Goal: Transaction & Acquisition: Purchase product/service

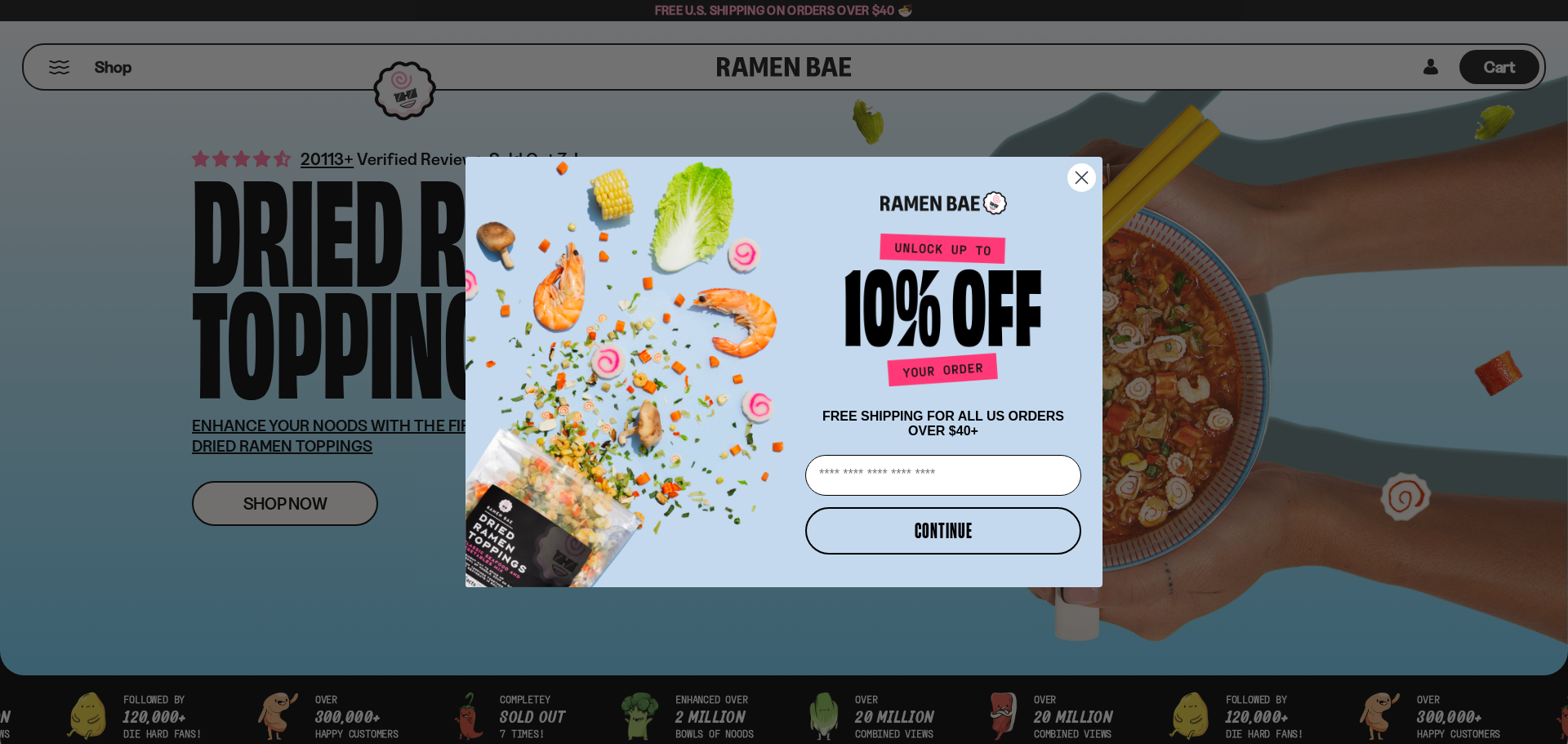
click at [293, 500] on div "Close dialog FREE SHIPPING FOR ALL US ORDERS OVER $40+ Email CONTINUE ******" at bounding box center [784, 372] width 1568 height 744
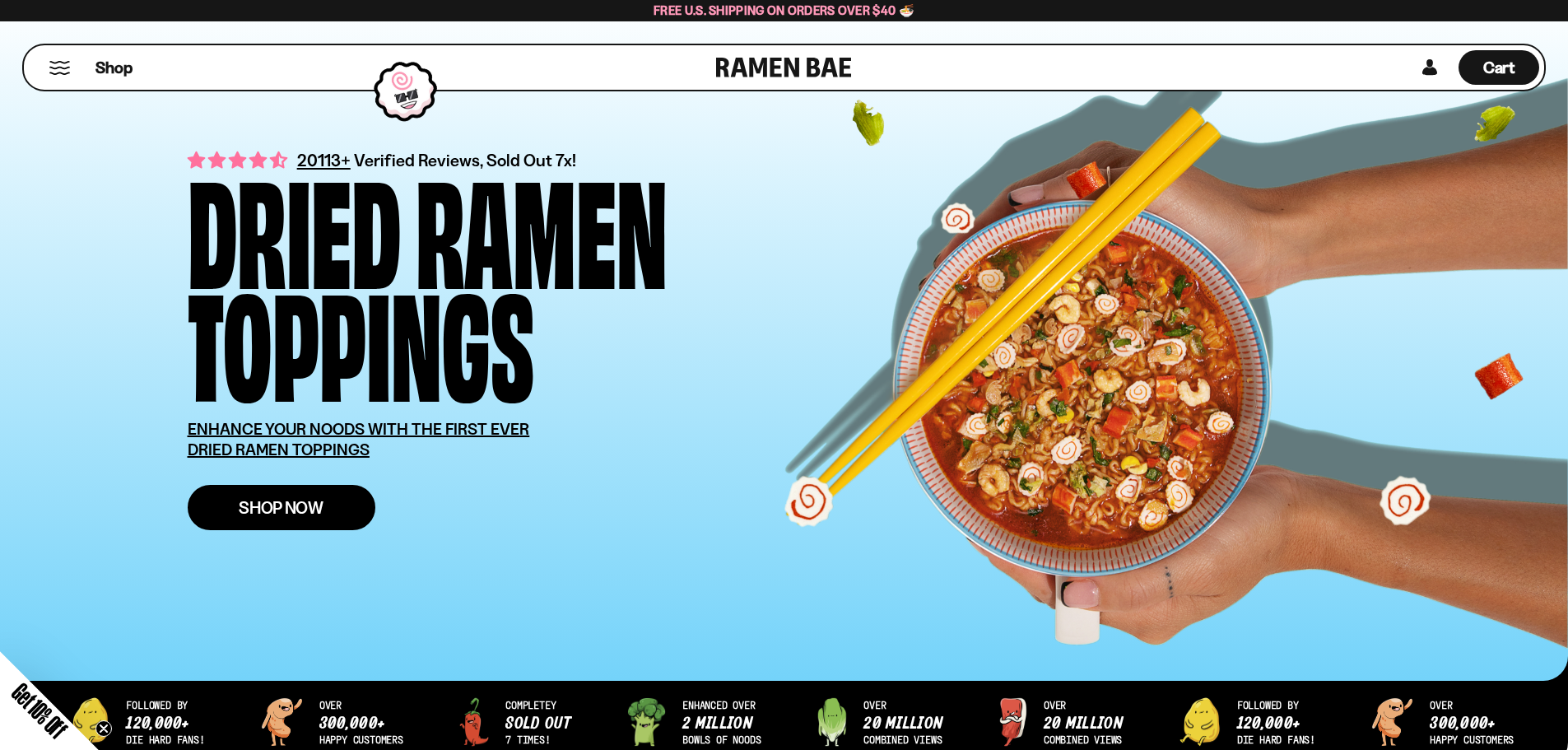
click at [267, 499] on span "Shop Now" at bounding box center [281, 507] width 85 height 17
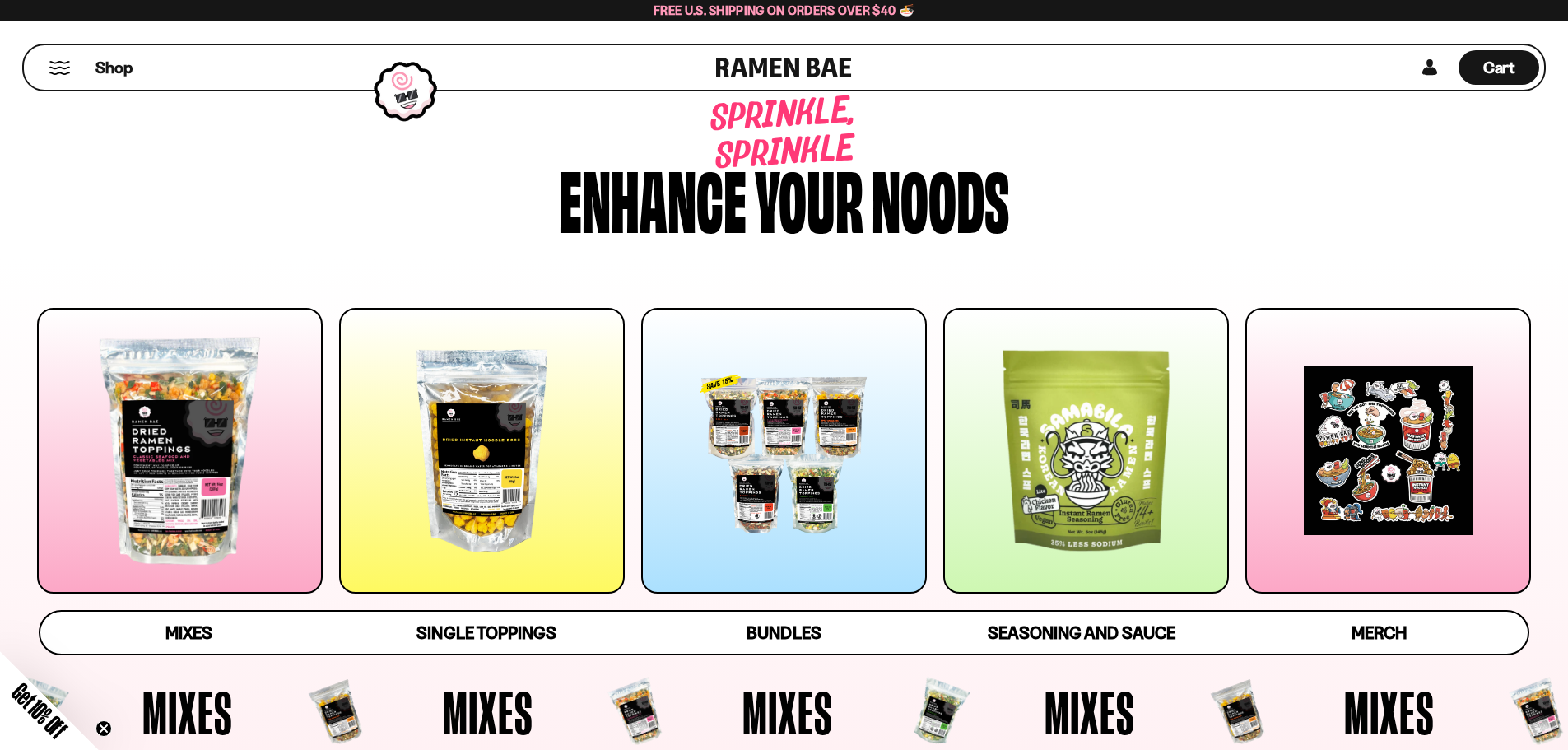
click at [224, 469] on div at bounding box center [179, 450] width 285 height 285
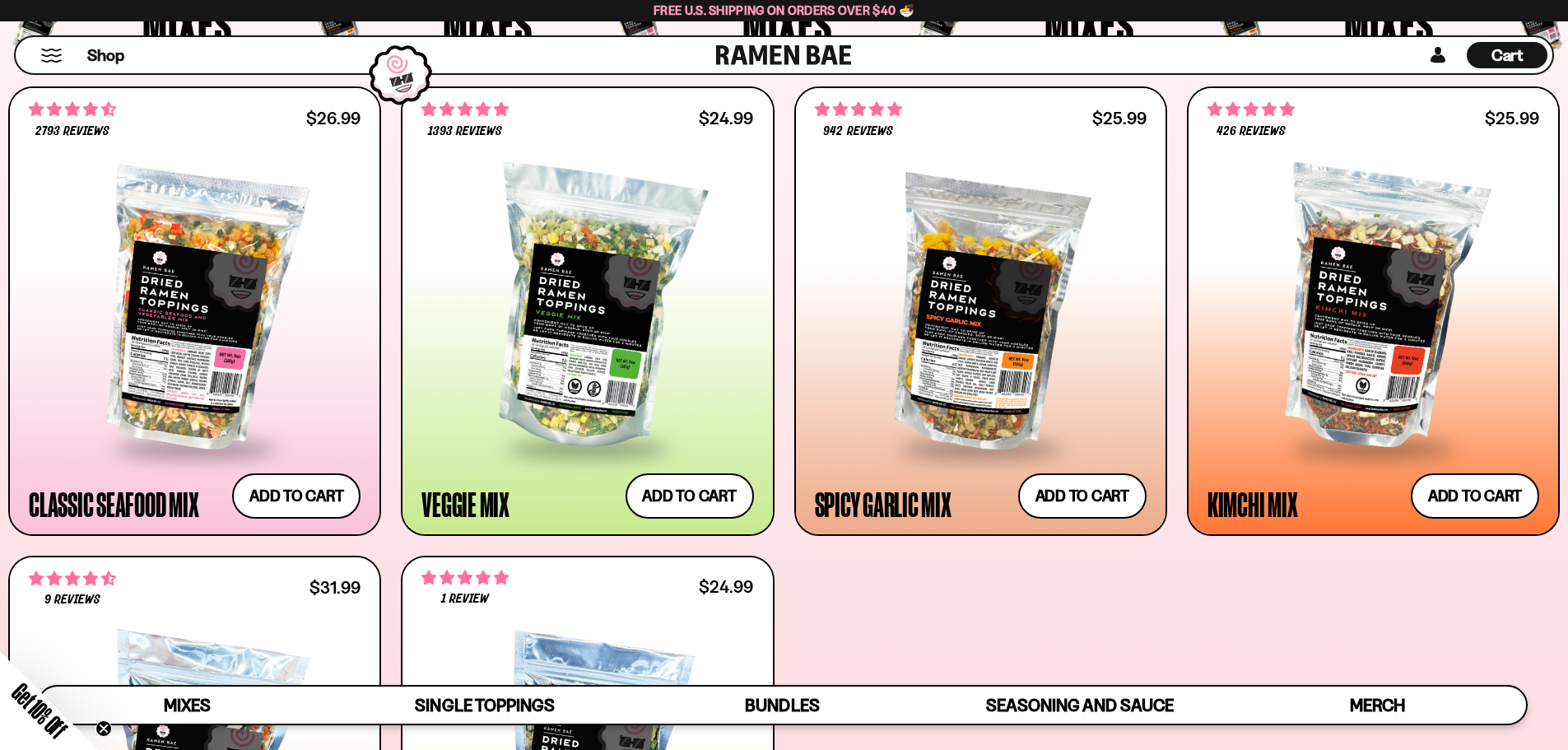
scroll to position [659, 0]
